Goal: Find specific page/section: Find specific page/section

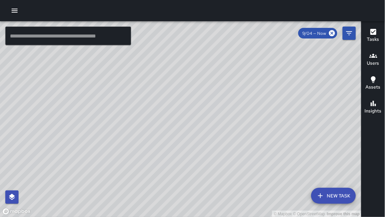
drag, startPoint x: 122, startPoint y: 179, endPoint x: 125, endPoint y: 3, distance: 176.5
click at [124, 3] on div at bounding box center [192, 10] width 385 height 21
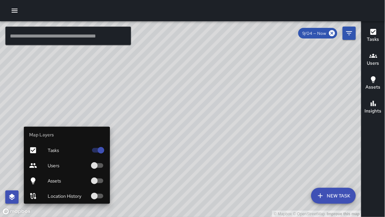
click at [14, 197] on icon "button" at bounding box center [12, 197] width 8 height 8
click at [38, 163] on div at bounding box center [38, 165] width 19 height 8
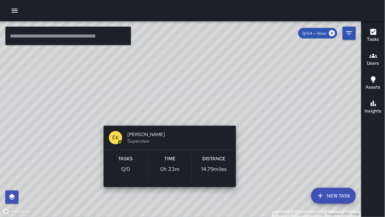
drag, startPoint x: 179, startPoint y: 99, endPoint x: 165, endPoint y: 125, distance: 29.5
click at [160, 132] on div "© Mapbox © OpenStreetMap Improve this map EK [PERSON_NAME] Supervisor Tasks 0 /…" at bounding box center [181, 119] width 362 height 196
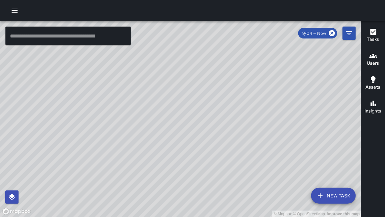
drag, startPoint x: 170, startPoint y: 106, endPoint x: 153, endPoint y: 127, distance: 27.3
click at [152, 127] on div "© Mapbox © OpenStreetMap Improve this map" at bounding box center [181, 119] width 362 height 196
drag, startPoint x: 175, startPoint y: 113, endPoint x: 155, endPoint y: 134, distance: 29.3
click at [155, 134] on div "© Mapbox © OpenStreetMap Improve this map" at bounding box center [181, 119] width 362 height 196
click at [42, 38] on input "text" at bounding box center [68, 35] width 126 height 19
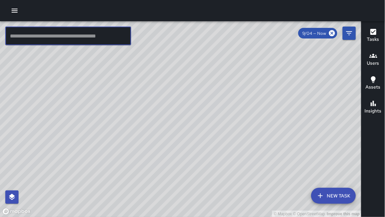
click at [39, 37] on input "text" at bounding box center [68, 35] width 126 height 19
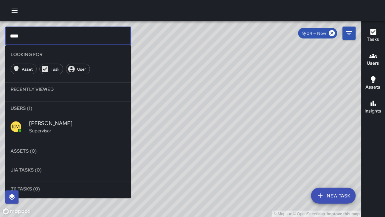
click at [22, 121] on div "KM" at bounding box center [20, 126] width 19 height 11
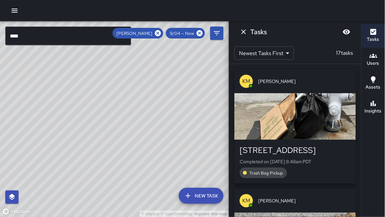
drag, startPoint x: 65, startPoint y: 121, endPoint x: 81, endPoint y: 101, distance: 26.2
click at [81, 101] on div "© Mapbox © OpenStreetMap Improve this map" at bounding box center [114, 119] width 229 height 196
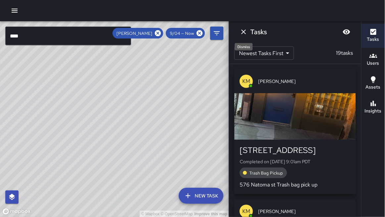
click at [242, 30] on icon "Dismiss" at bounding box center [243, 31] width 5 height 5
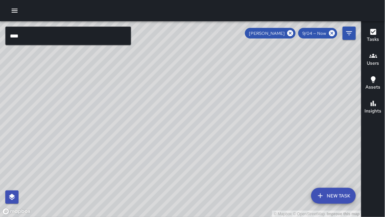
click at [75, 33] on input "***" at bounding box center [68, 35] width 126 height 19
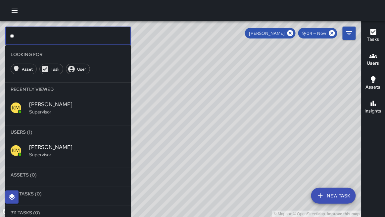
type input "*"
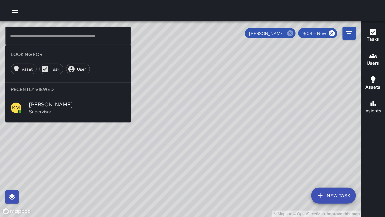
click at [293, 31] on icon at bounding box center [290, 33] width 6 height 6
drag, startPoint x: 268, startPoint y: 65, endPoint x: 264, endPoint y: 69, distance: 5.7
click at [267, 66] on div "© Mapbox © OpenStreetMap Improve this map" at bounding box center [181, 119] width 362 height 196
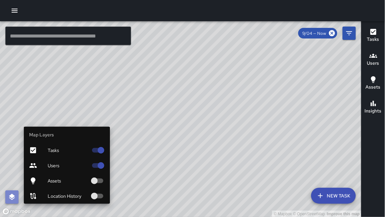
click at [12, 198] on icon "button" at bounding box center [12, 197] width 8 height 8
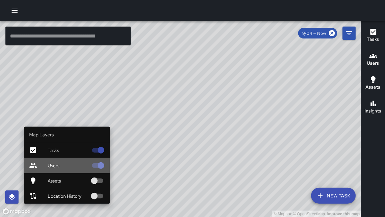
click at [38, 167] on div at bounding box center [38, 165] width 19 height 8
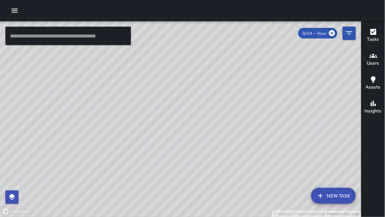
click at [153, 150] on div "© Mapbox © OpenStreetMap Improve this map" at bounding box center [181, 119] width 362 height 196
